Goal: Participate in discussion: Engage in conversation with other users on a specific topic

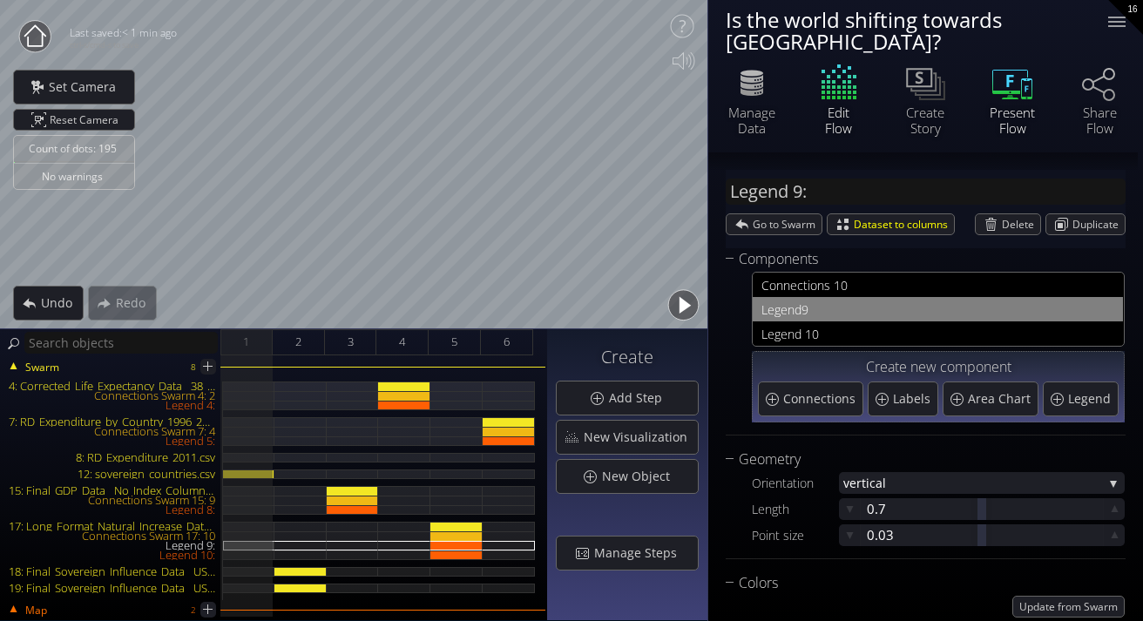
scroll to position [1131, 0]
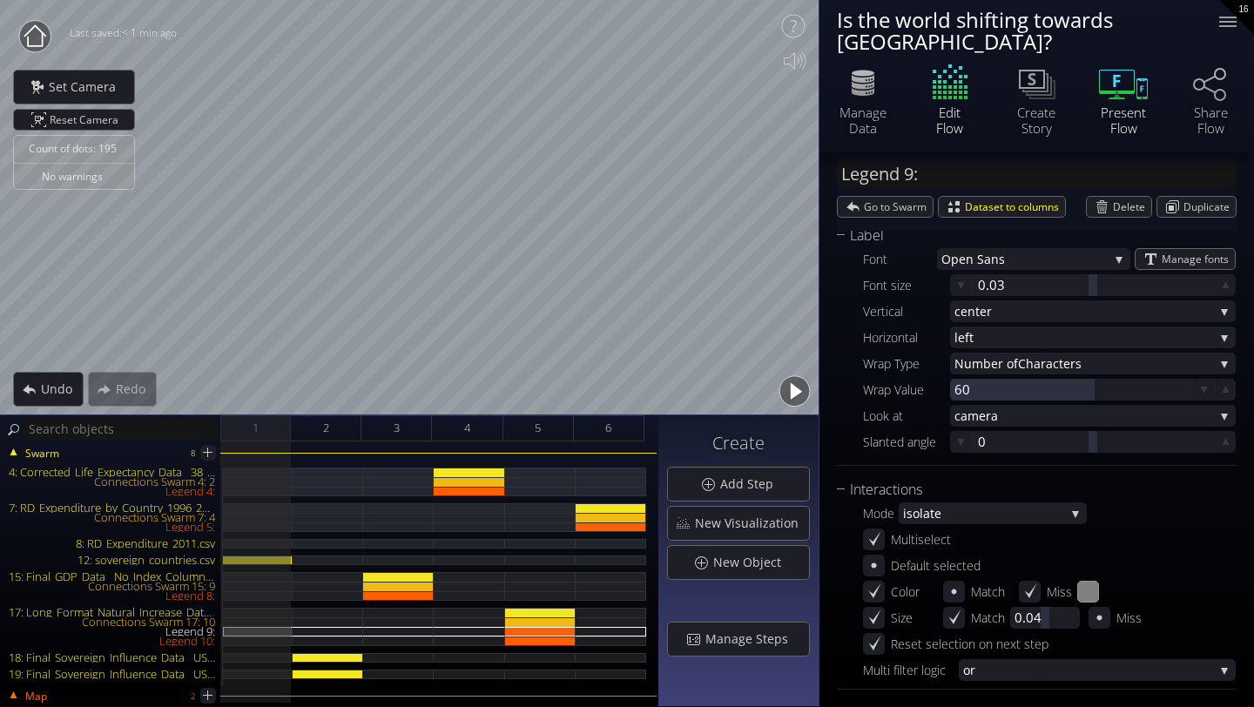
click at [1130, 72] on icon at bounding box center [1123, 83] width 52 height 44
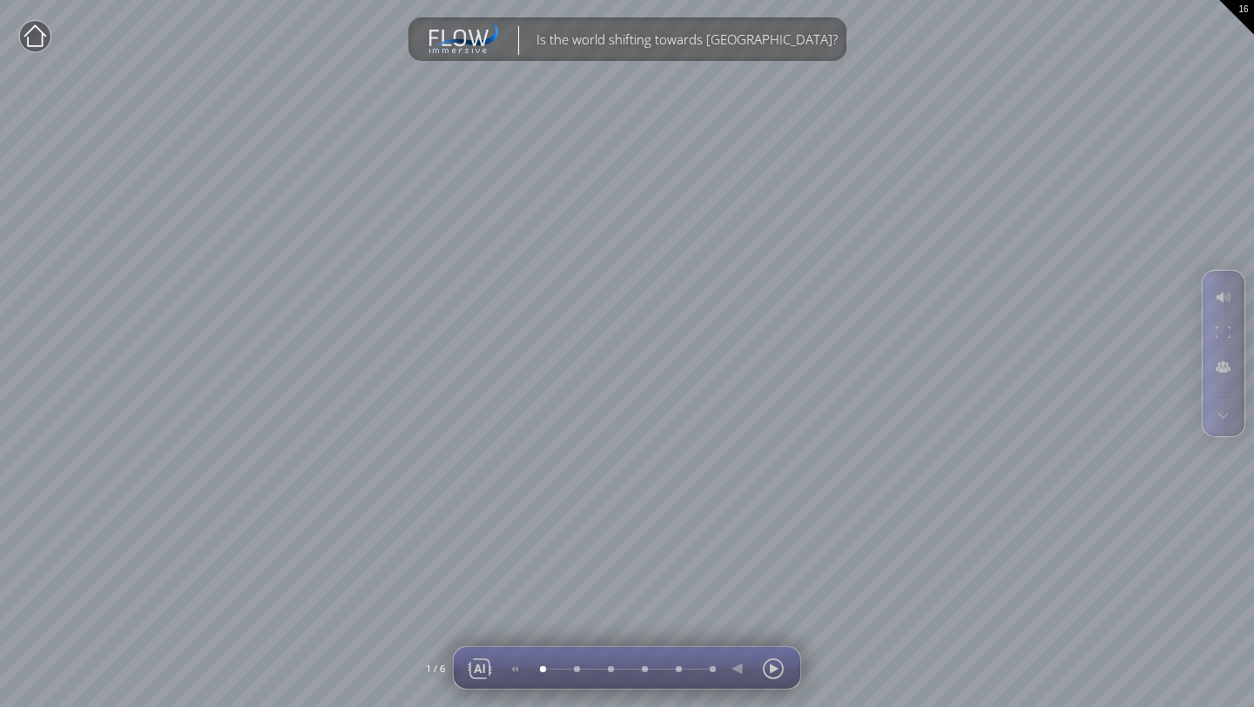
click at [514, 620] on div at bounding box center [515, 668] width 35 height 42
click at [542, 620] on div at bounding box center [542, 669] width 0 height 0
click at [775, 620] on div at bounding box center [773, 669] width 26 height 42
click at [771, 620] on div at bounding box center [773, 669] width 26 height 42
click at [780, 620] on div at bounding box center [773, 669] width 26 height 42
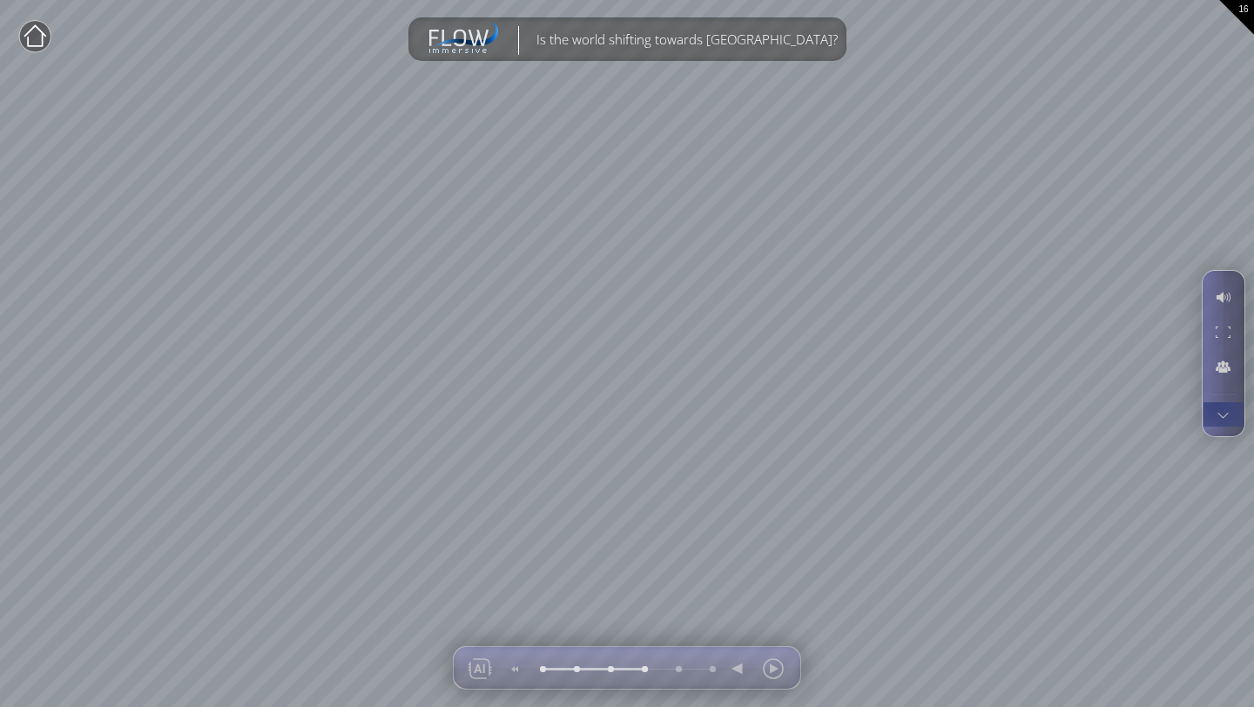
click at [1142, 408] on div at bounding box center [1223, 414] width 32 height 24
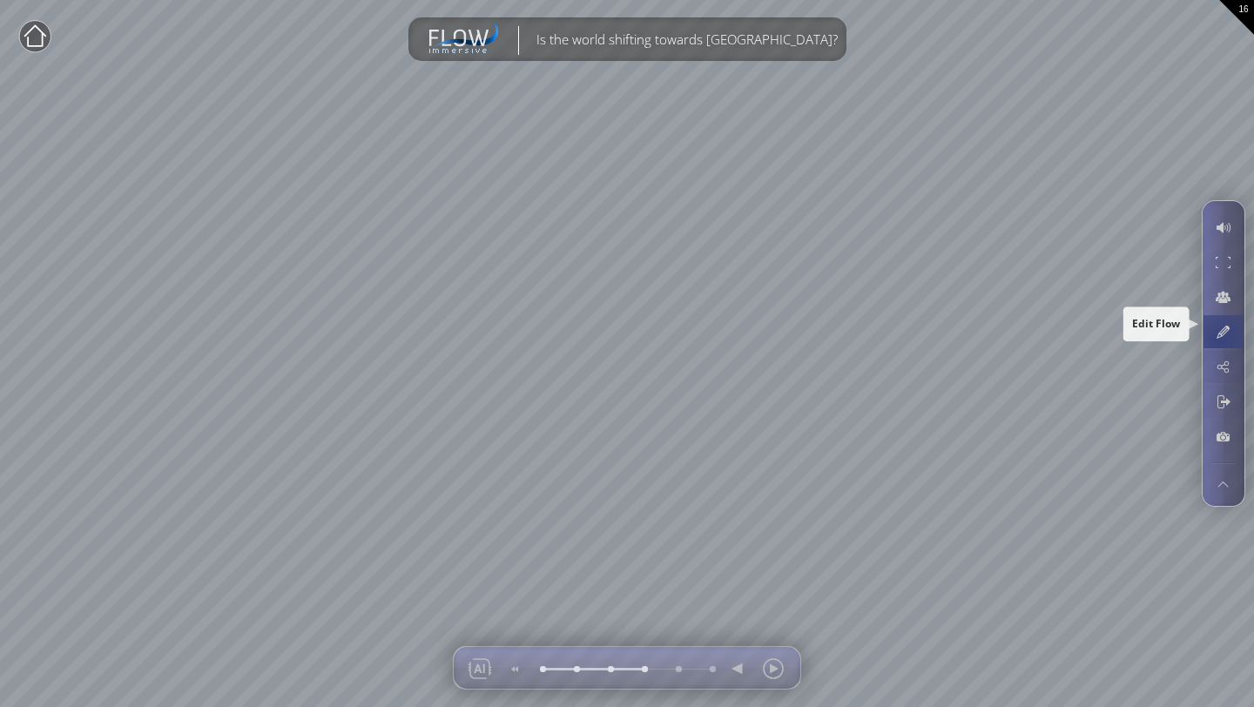
click at [1142, 340] on div at bounding box center [1223, 331] width 32 height 33
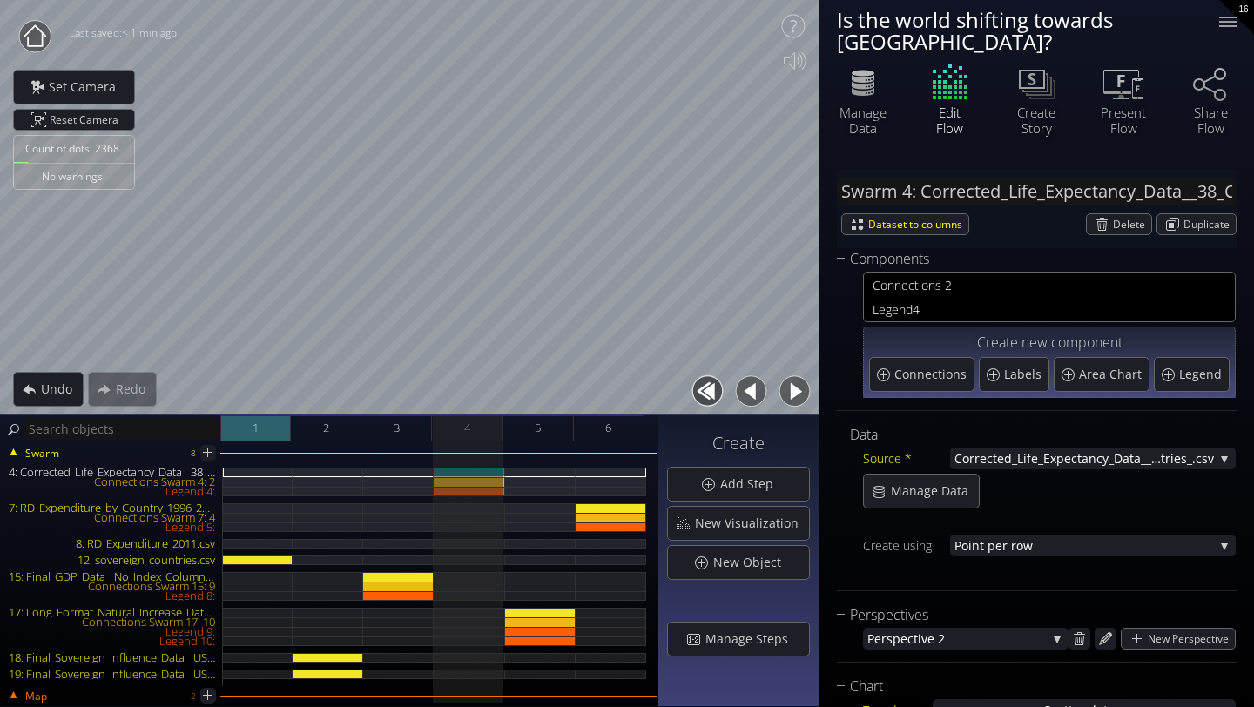
click at [248, 440] on div "1" at bounding box center [255, 428] width 71 height 26
